Goal: Entertainment & Leisure: Consume media (video, audio)

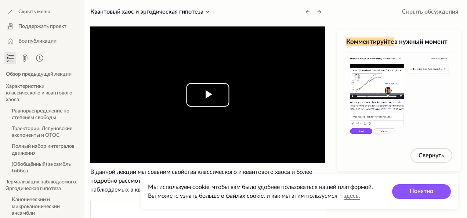
click at [208, 95] on span "Video Player" at bounding box center [208, 95] width 0 height 0
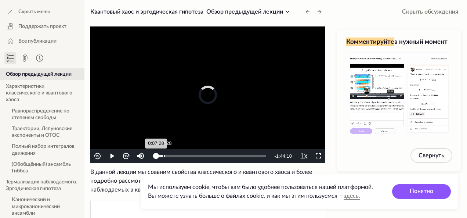
click at [163, 156] on div "0:07:28" at bounding box center [163, 155] width 0 height 3
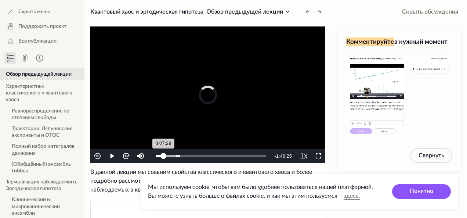
click at [161, 156] on div "0:07:29" at bounding box center [159, 155] width 7 height 3
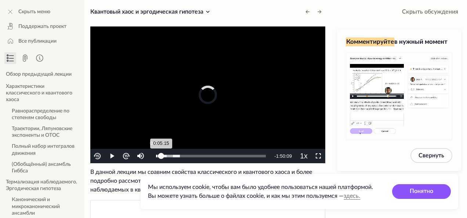
click at [157, 156] on div "Loaded : 21.66% 0:01:29 0:05:15" at bounding box center [211, 155] width 110 height 3
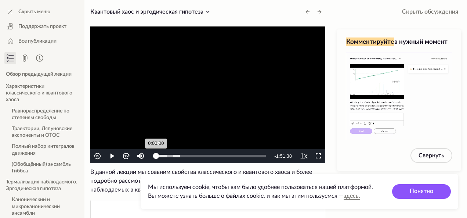
click at [156, 156] on div "0:00:00" at bounding box center [156, 155] width 0 height 3
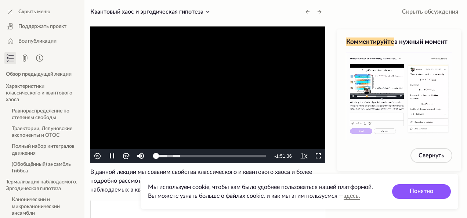
click at [126, 155] on img "Video Player" at bounding box center [126, 156] width 8 height 8
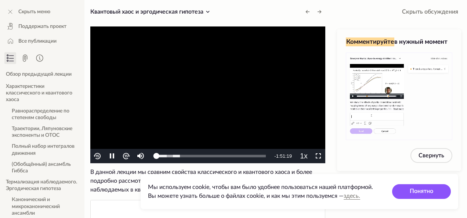
click at [126, 155] on img "Video Player" at bounding box center [126, 156] width 8 height 8
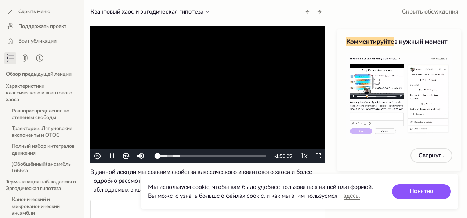
click at [130, 152] on img "Video Player" at bounding box center [126, 156] width 8 height 8
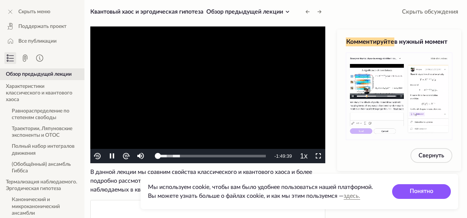
click at [172, 98] on video "To view this video please enable JavaScript, and consider upgrading to a web br…" at bounding box center [207, 94] width 235 height 137
click at [110, 174] on span "В данной лекции мы сравним свойства классического и квантового хаоса и более по…" at bounding box center [207, 180] width 235 height 26
click at [112, 156] on span "Video Player" at bounding box center [112, 156] width 0 height 0
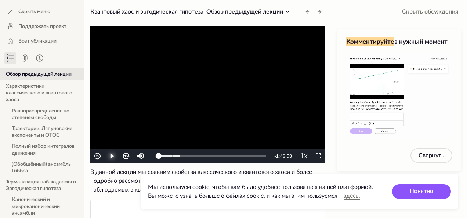
click at [112, 156] on span "Video Player" at bounding box center [112, 156] width 0 height 0
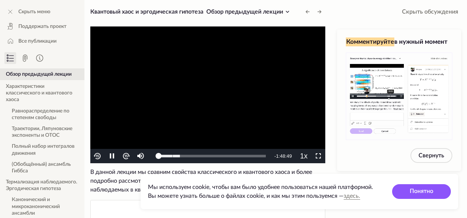
click at [96, 158] on img "Video Player" at bounding box center [97, 156] width 8 height 8
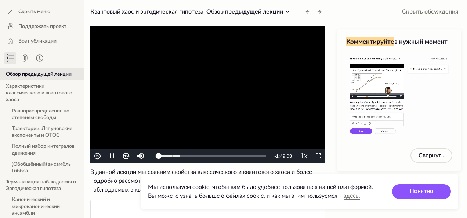
click at [96, 158] on img "Video Player" at bounding box center [97, 156] width 8 height 8
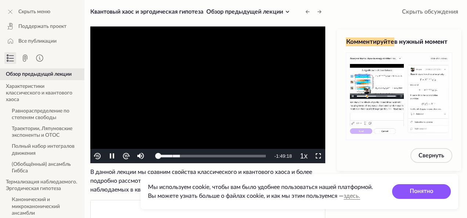
click at [96, 158] on img "Video Player" at bounding box center [97, 156] width 8 height 8
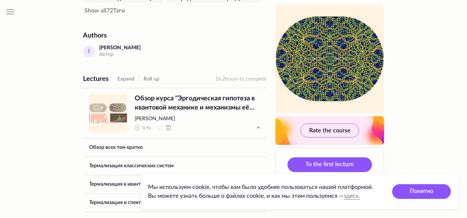
scroll to position [285, 0]
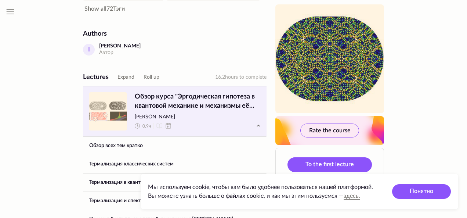
click at [173, 109] on span "Обзор курса "Эргодическая гипотеза в квантовой механике и механизмы её нарушени…" at bounding box center [198, 101] width 126 height 18
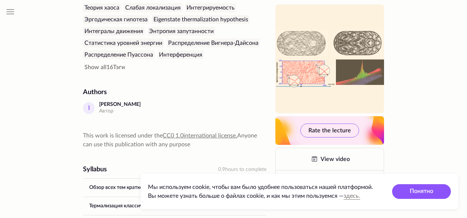
scroll to position [188, 0]
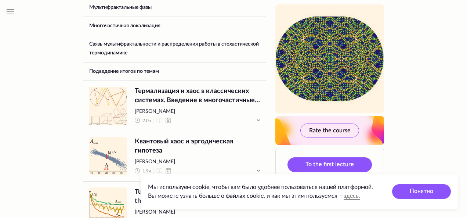
scroll to position [534, 0]
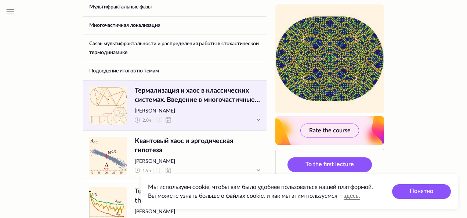
click at [183, 105] on span "Термализация и хаос в классических системах. Введение в многочастичные квантовы…" at bounding box center [198, 95] width 126 height 18
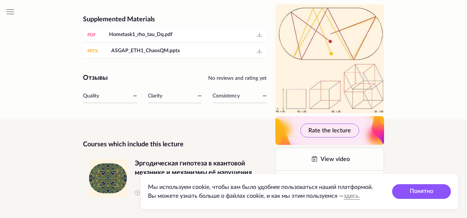
scroll to position [521, 0]
click at [196, 131] on div "Courses which include this lecture Курс Эргодическая гипотеза в квантовой механ…" at bounding box center [174, 168] width 183 height 98
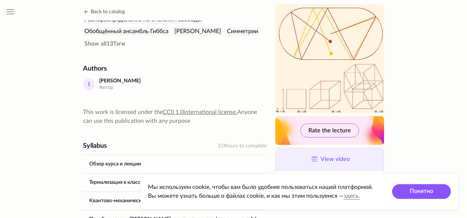
scroll to position [243, 0]
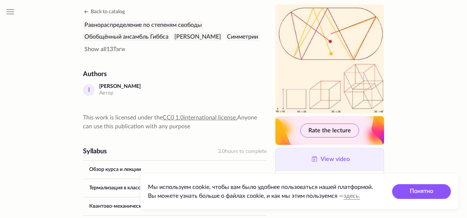
click at [355, 162] on link "View video" at bounding box center [330, 159] width 108 height 22
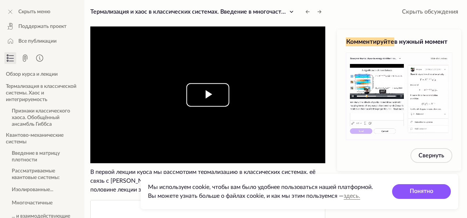
click at [208, 95] on span "Video Player" at bounding box center [208, 95] width 0 height 0
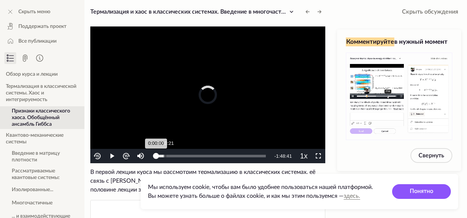
click at [165, 153] on div "Loaded : 7.07% 0:10:21 0:00:00" at bounding box center [210, 156] width 117 height 14
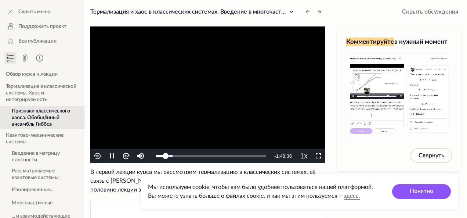
click at [154, 101] on video "To view this video please enable JavaScript, and consider upgrading to a web br…" at bounding box center [207, 94] width 235 height 137
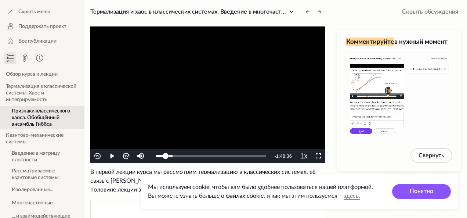
click at [128, 153] on img "Video Player" at bounding box center [126, 156] width 8 height 8
click at [99, 152] on img "Video Player" at bounding box center [97, 156] width 8 height 8
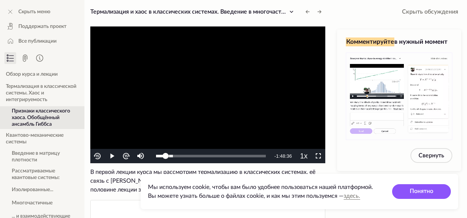
click at [99, 152] on img "Video Player" at bounding box center [97, 156] width 8 height 8
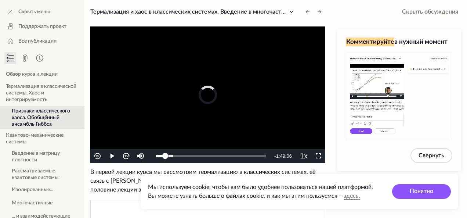
click at [99, 152] on img "Video Player" at bounding box center [97, 156] width 8 height 8
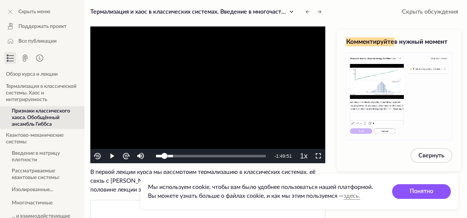
click at [99, 152] on img "Video Player" at bounding box center [97, 156] width 8 height 8
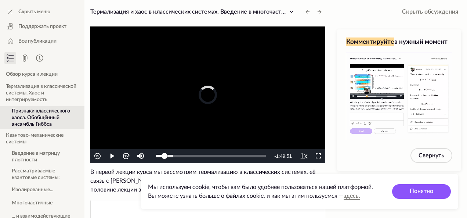
click at [99, 152] on img "Video Player" at bounding box center [97, 156] width 8 height 8
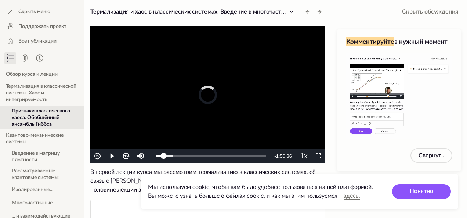
click at [99, 152] on img "Video Player" at bounding box center [97, 156] width 8 height 8
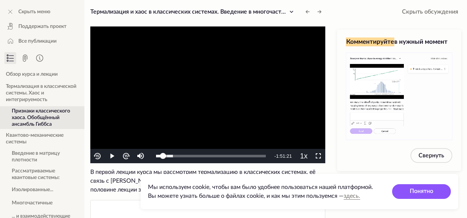
click at [99, 152] on img "Video Player" at bounding box center [97, 156] width 8 height 8
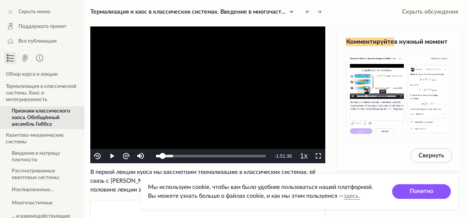
click at [99, 152] on img "Video Player" at bounding box center [97, 156] width 8 height 8
click at [95, 156] on img "Video Player" at bounding box center [97, 156] width 8 height 8
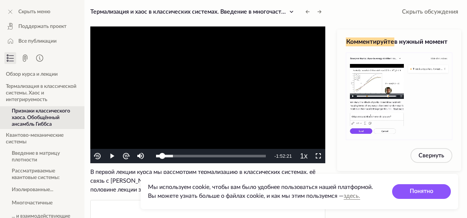
click at [95, 156] on img "Video Player" at bounding box center [97, 156] width 8 height 8
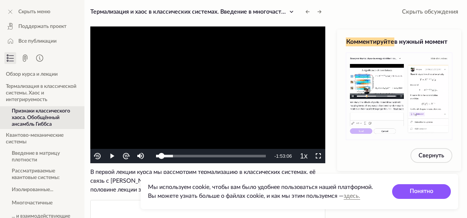
click at [95, 156] on img "Video Player" at bounding box center [97, 156] width 8 height 8
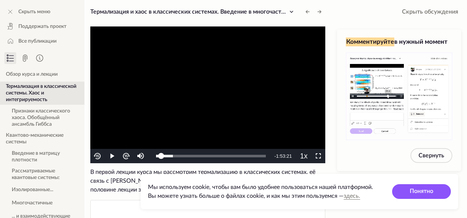
click at [95, 156] on img "Video Player" at bounding box center [97, 156] width 8 height 8
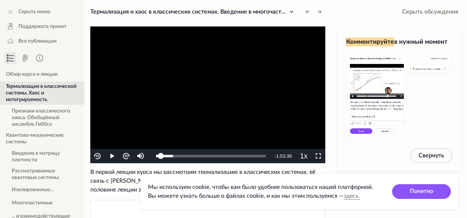
click at [95, 156] on img "Video Player" at bounding box center [97, 156] width 8 height 8
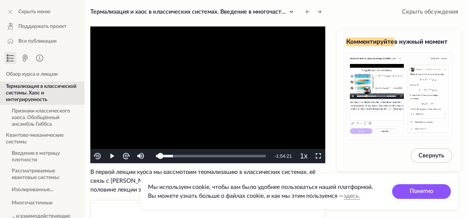
click at [95, 156] on img "Video Player" at bounding box center [97, 156] width 8 height 8
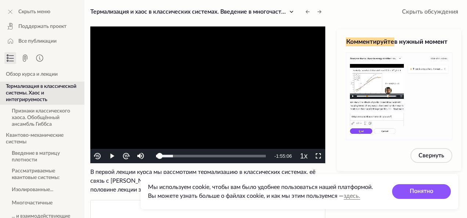
click at [95, 156] on img "Video Player" at bounding box center [97, 156] width 8 height 8
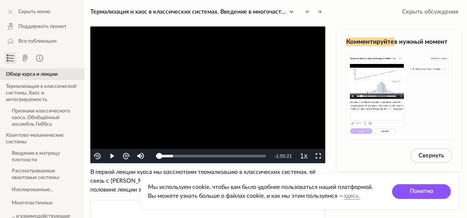
click at [123, 159] on img "Video Player" at bounding box center [126, 156] width 8 height 8
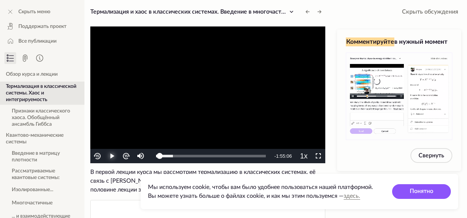
click at [112, 156] on span "Video Player" at bounding box center [112, 156] width 0 height 0
click at [129, 157] on img "Video Player" at bounding box center [126, 156] width 8 height 8
click at [99, 157] on img "Video Player" at bounding box center [97, 156] width 8 height 8
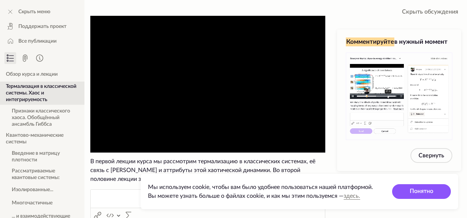
scroll to position [11, 0]
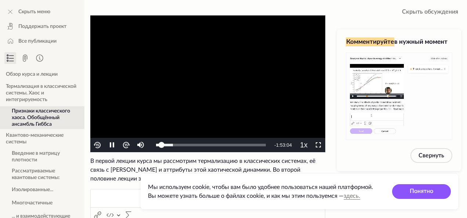
click at [98, 143] on img "Video Player" at bounding box center [97, 145] width 8 height 8
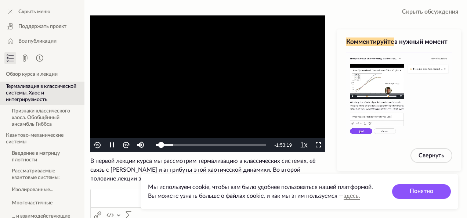
click at [98, 143] on img "Video Player" at bounding box center [97, 145] width 8 height 8
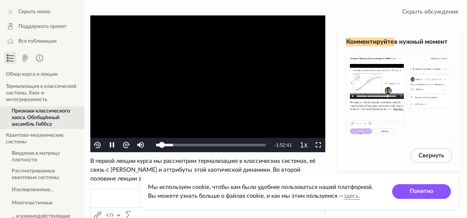
click at [99, 145] on img "Video Player" at bounding box center [97, 145] width 8 height 8
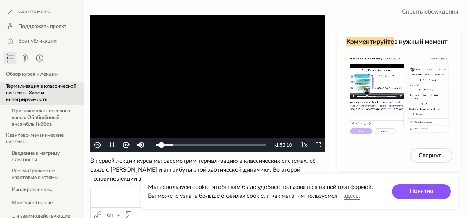
click at [99, 145] on img "Video Player" at bounding box center [97, 145] width 8 height 8
click at [112, 145] on span "Video Player" at bounding box center [112, 145] width 0 height 0
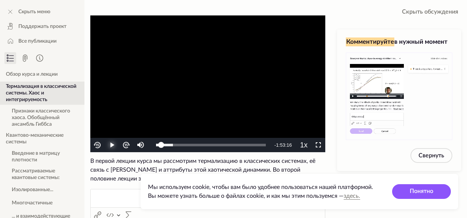
click at [112, 145] on span "Video Player" at bounding box center [112, 145] width 0 height 0
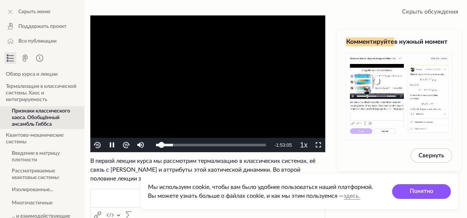
click at [98, 146] on img "Video Player" at bounding box center [97, 145] width 8 height 8
click at [97, 143] on img "Video Player" at bounding box center [97, 145] width 8 height 8
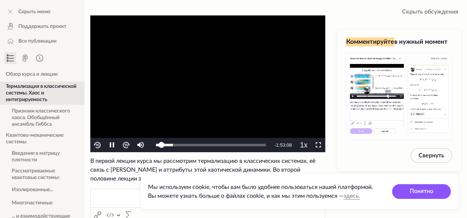
click at [97, 143] on img "Video Player" at bounding box center [97, 145] width 8 height 8
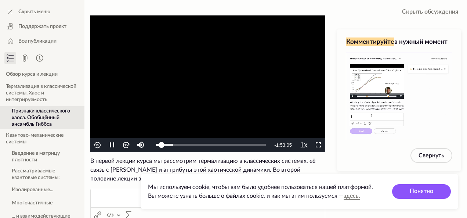
click at [97, 143] on img "Video Player" at bounding box center [97, 145] width 8 height 8
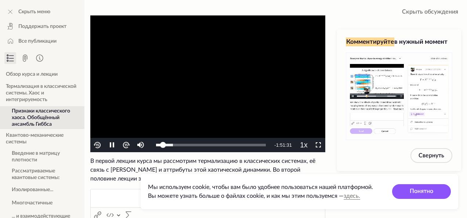
click at [128, 146] on img "Video Player" at bounding box center [126, 145] width 8 height 8
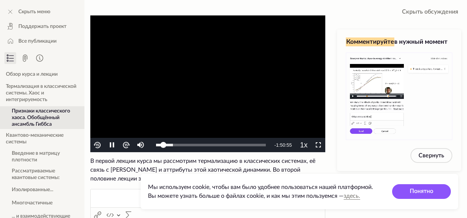
click at [102, 142] on button "Video Player" at bounding box center [97, 145] width 14 height 14
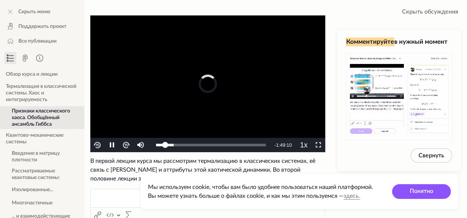
click at [102, 142] on button "Video Player" at bounding box center [97, 145] width 14 height 14
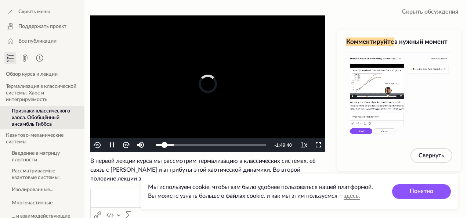
click at [102, 142] on button "Video Player" at bounding box center [97, 145] width 14 height 14
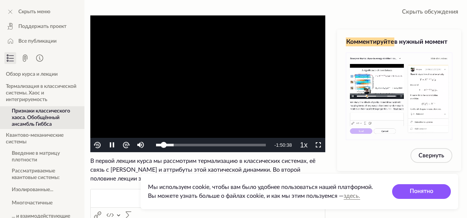
click at [124, 145] on img "Video Player" at bounding box center [126, 145] width 8 height 8
click at [125, 145] on img "Video Player" at bounding box center [126, 145] width 8 height 8
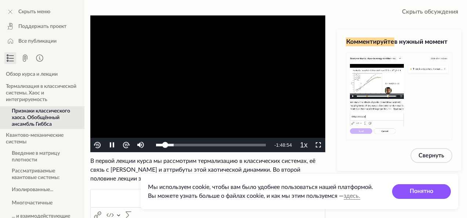
click at [125, 145] on img "Video Player" at bounding box center [126, 145] width 8 height 8
click at [98, 147] on img "Video Player" at bounding box center [97, 145] width 8 height 8
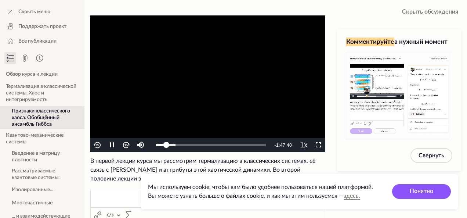
click at [101, 143] on img "Video Player" at bounding box center [97, 145] width 8 height 8
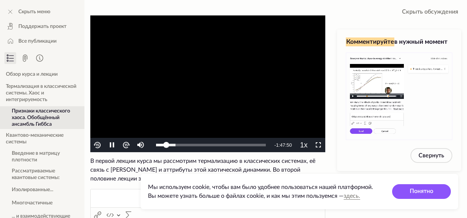
click at [101, 143] on img "Video Player" at bounding box center [97, 145] width 8 height 8
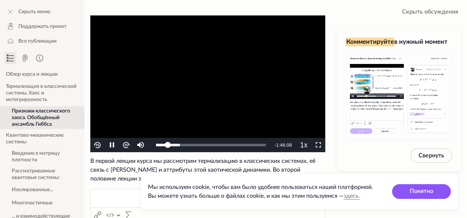
click at [127, 144] on img "Video Player" at bounding box center [126, 145] width 8 height 8
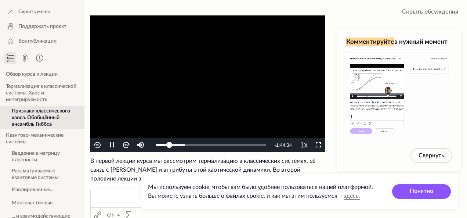
click at [127, 144] on img "Video Player" at bounding box center [126, 145] width 8 height 8
click at [112, 145] on span "Video Player" at bounding box center [112, 145] width 0 height 0
